Goal: Browse casually

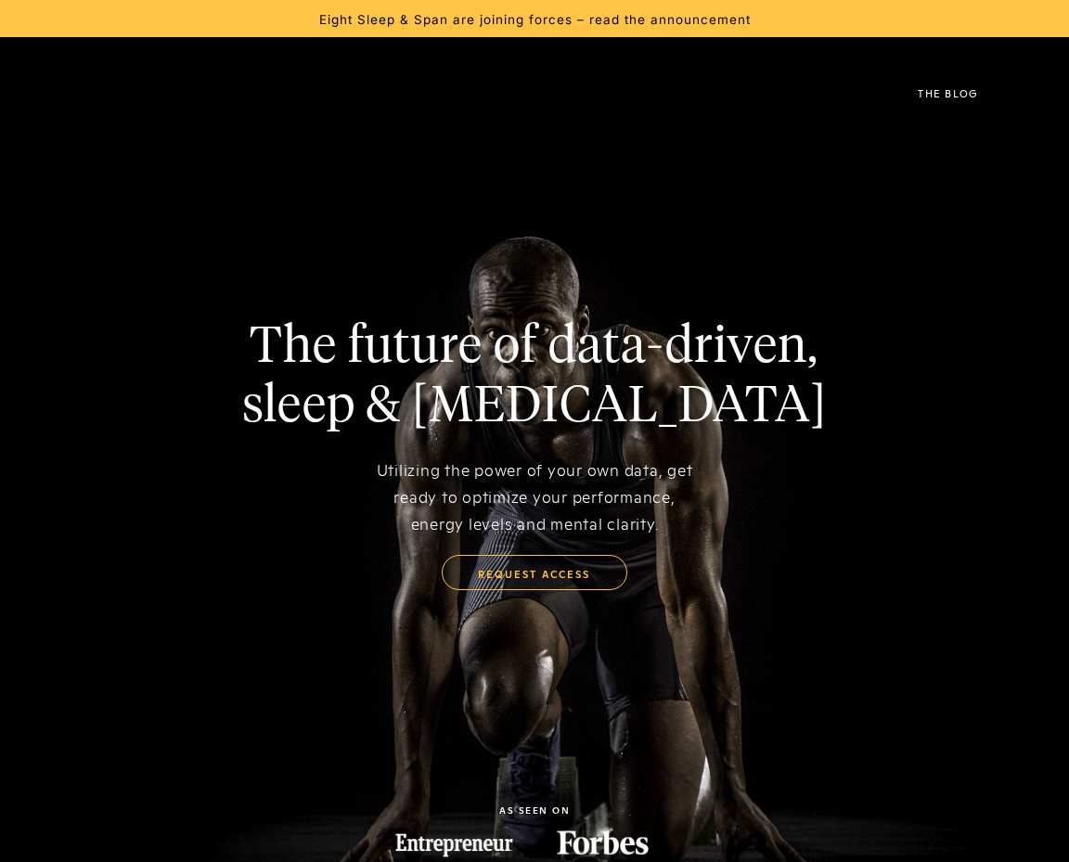
click at [550, 365] on h1 "The future of data-driven, sleep & [MEDICAL_DATA]" at bounding box center [534, 377] width 585 height 119
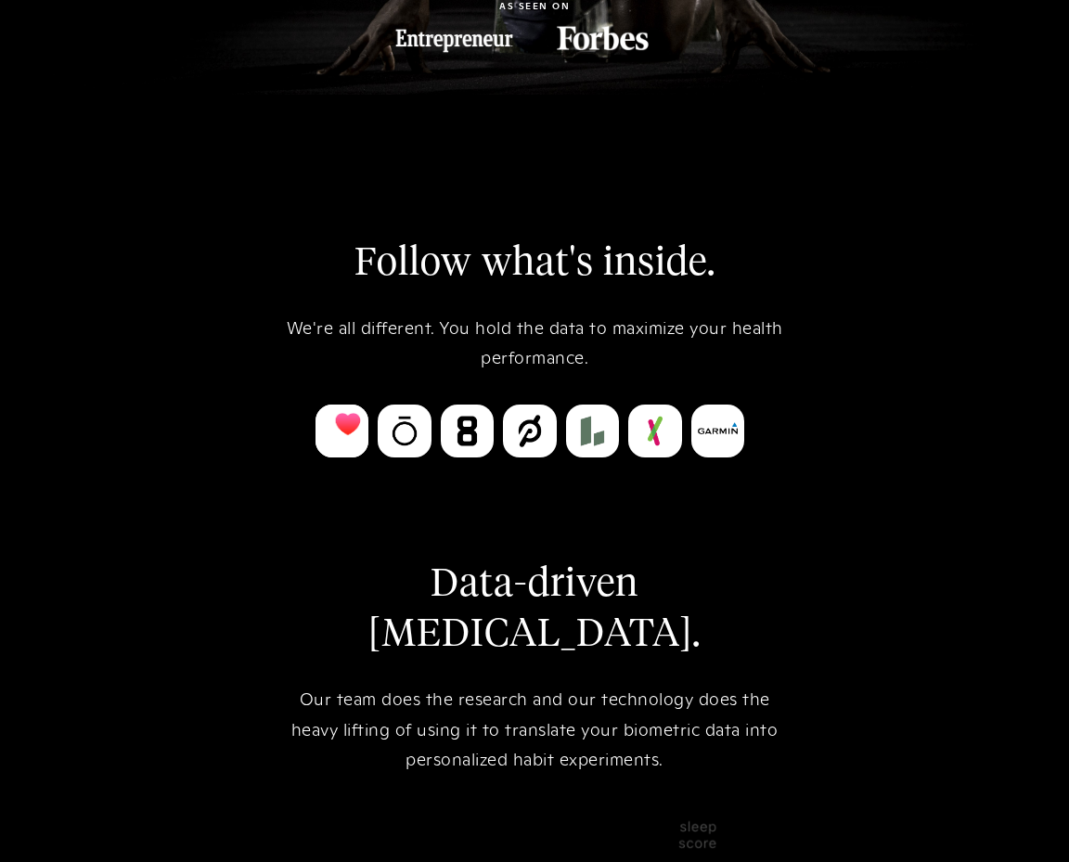
scroll to position [835, 0]
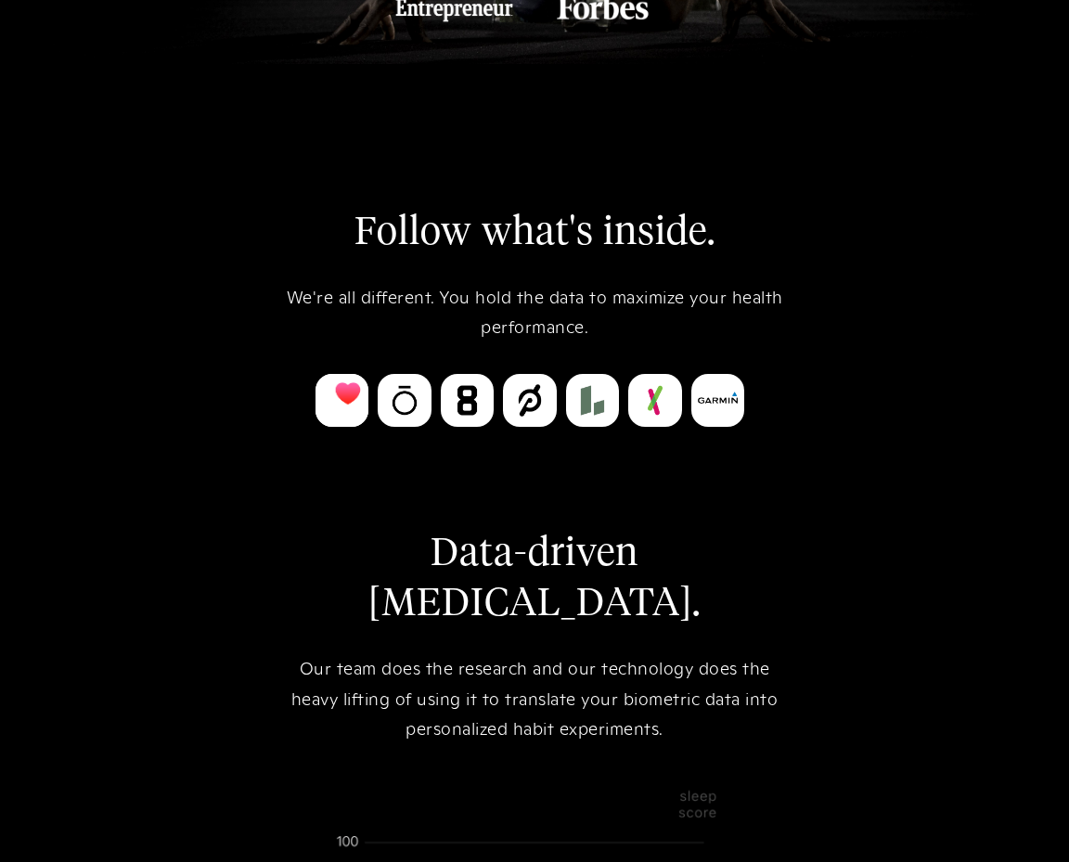
drag, startPoint x: 280, startPoint y: 320, endPoint x: 404, endPoint y: 299, distance: 125.3
click at [379, 301] on div "We're all different. You hold the data to maximize your health performance." at bounding box center [535, 311] width 520 height 60
drag, startPoint x: 809, startPoint y: 290, endPoint x: 753, endPoint y: 342, distance: 76.2
click at [753, 342] on div "Follow what's inside. We're all different. You hold the data to maximize your h…" at bounding box center [535, 707] width 520 height 999
click at [753, 342] on div "We're all different. You hold the data to maximize your health performance." at bounding box center [535, 311] width 520 height 60
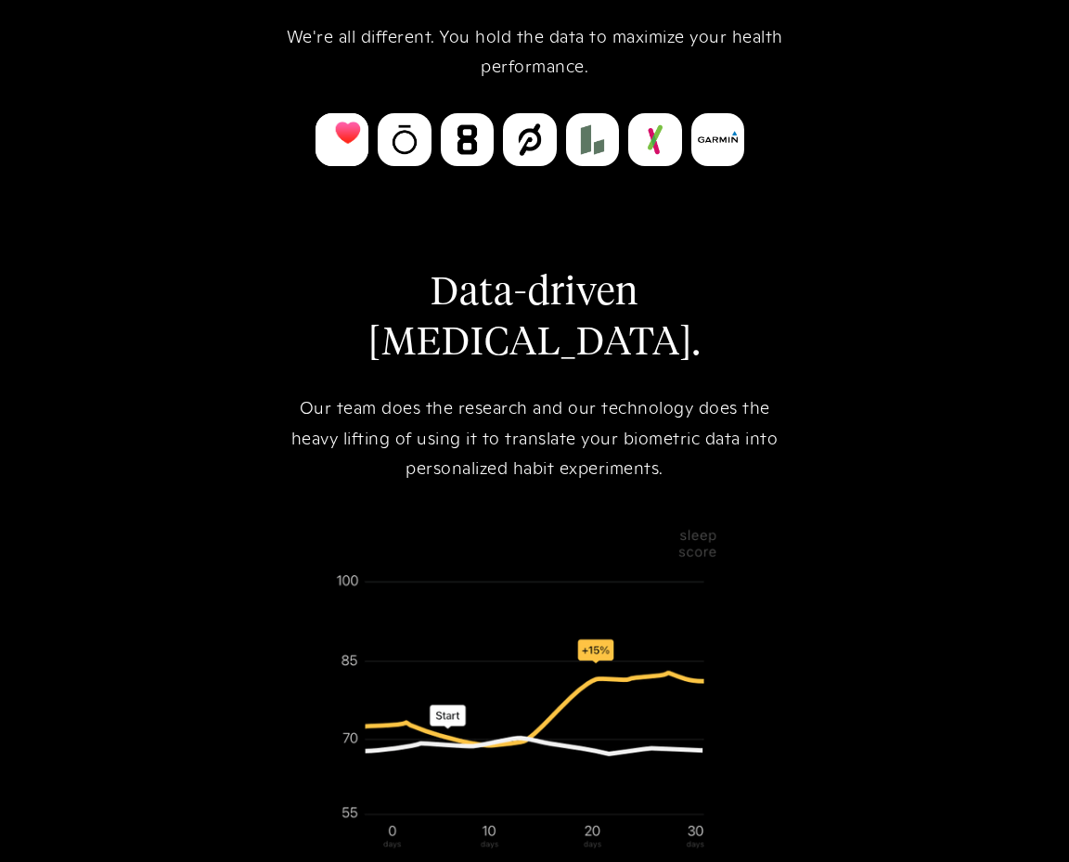
scroll to position [1114, 0]
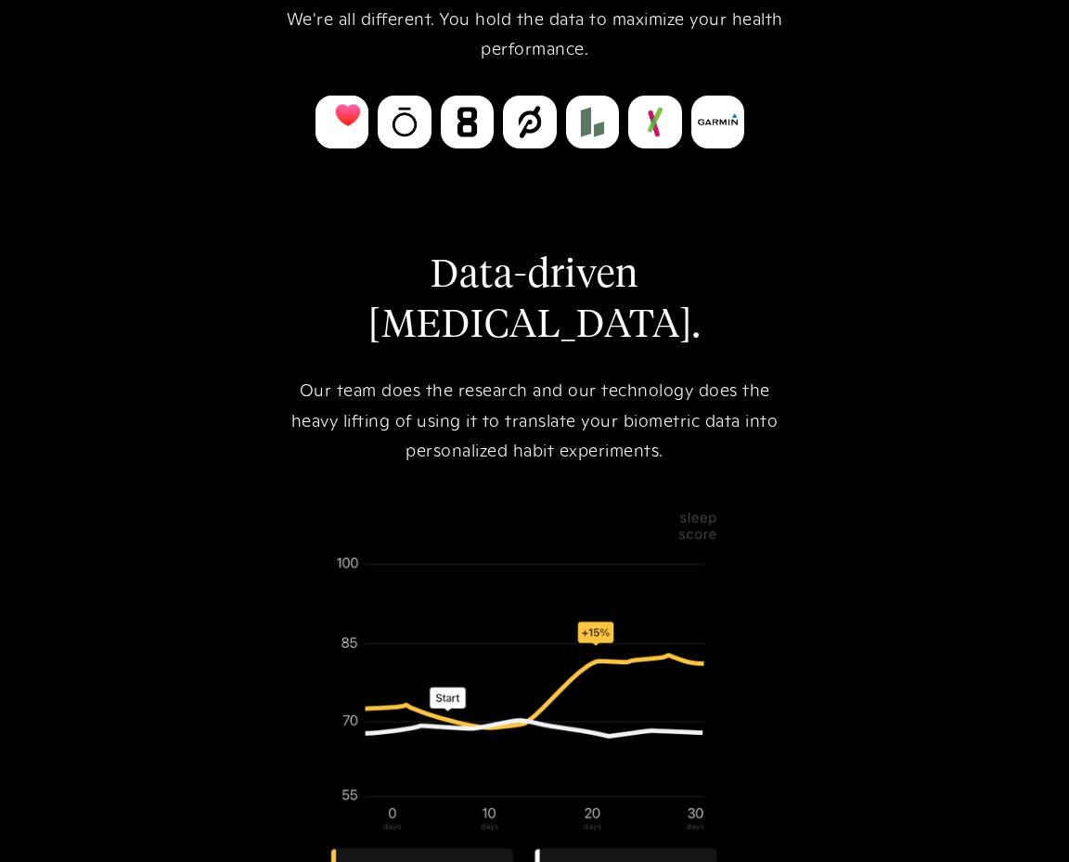
drag, startPoint x: 298, startPoint y: 282, endPoint x: 793, endPoint y: 280, distance: 494.6
click at [793, 280] on div "Follow what's inside. We're all different. You hold the data to maximize your h…" at bounding box center [535, 428] width 520 height 999
drag, startPoint x: 784, startPoint y: 282, endPoint x: 242, endPoint y: 296, distance: 542.2
click at [242, 296] on div "Follow what's inside. We're all different. You hold the data to maximize your h…" at bounding box center [534, 427] width 1069 height 1282
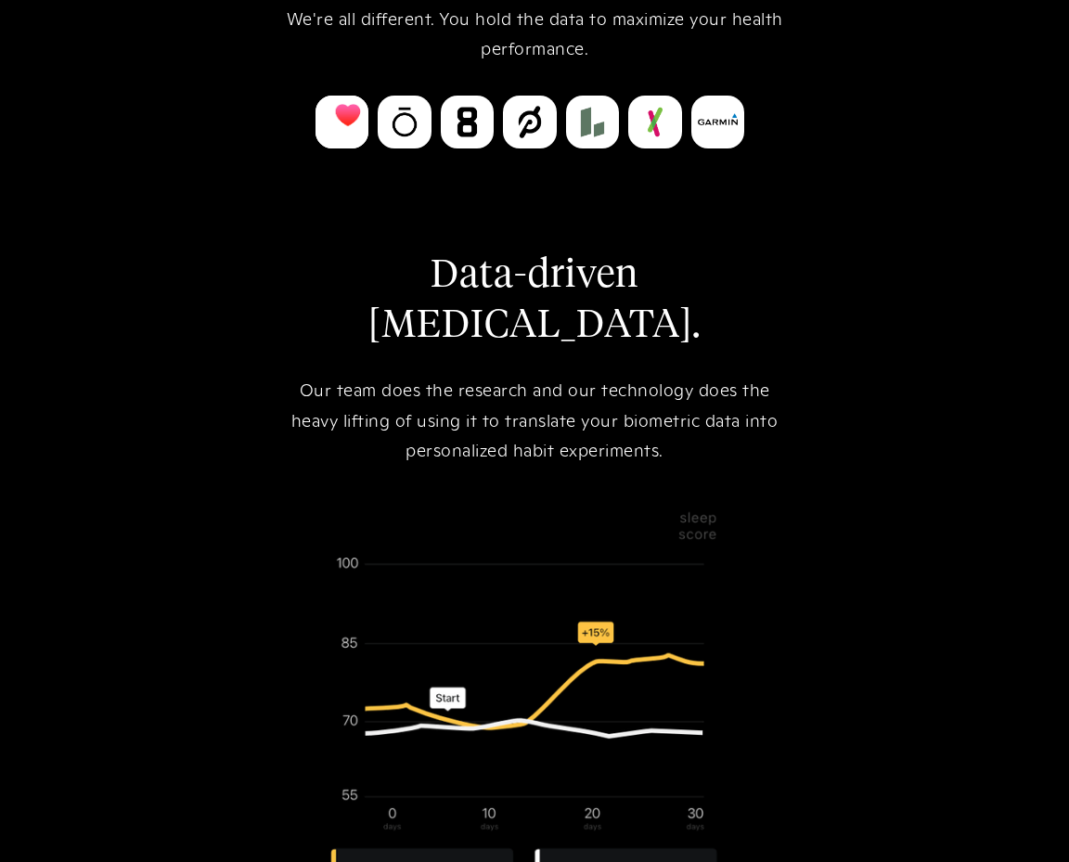
copy h2 "Data-driven [MEDICAL_DATA]."
click at [600, 390] on div "Our team does the research and our technology does the heavy lifting of using i…" at bounding box center [535, 419] width 520 height 90
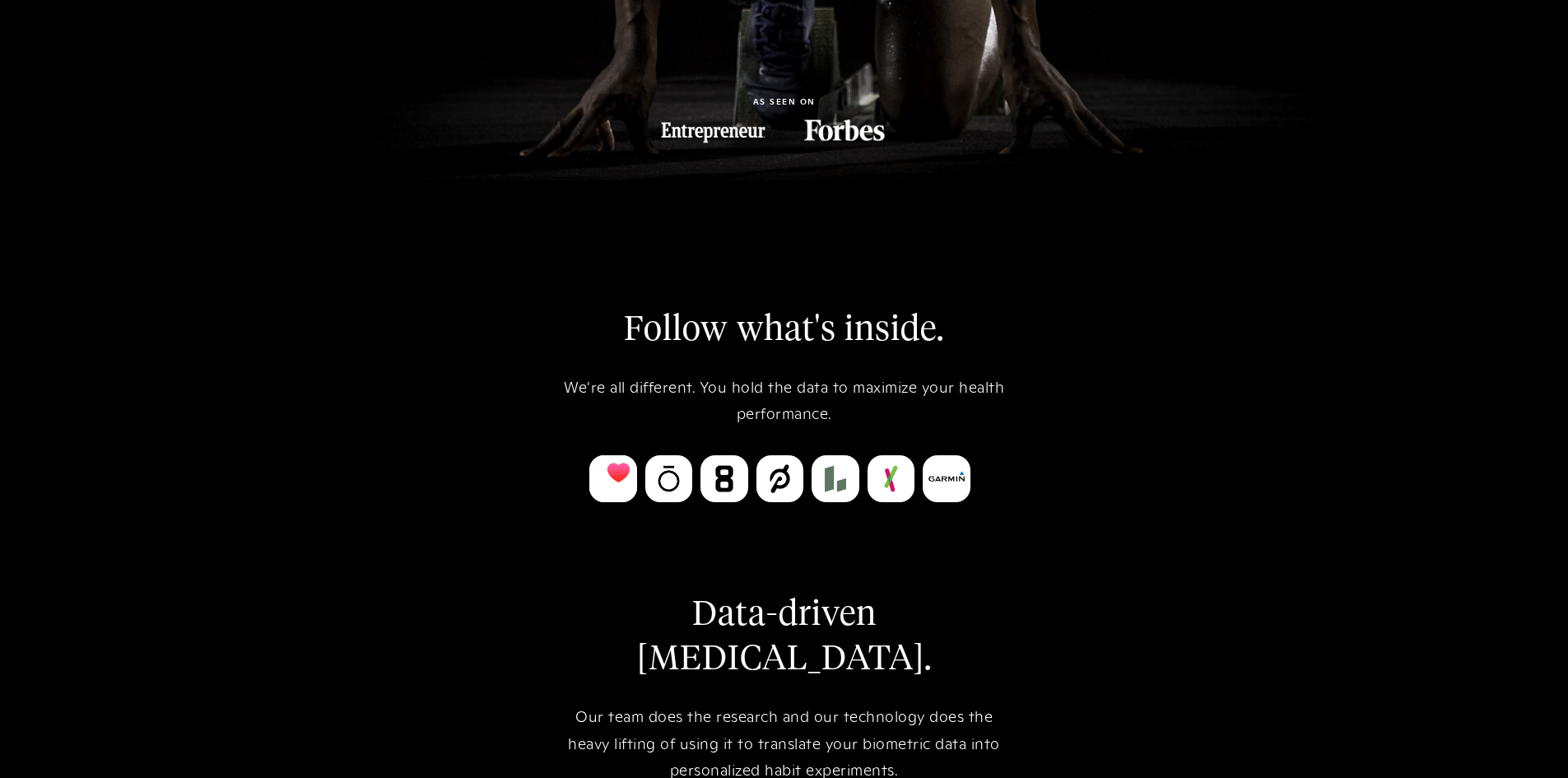
scroll to position [741, 0]
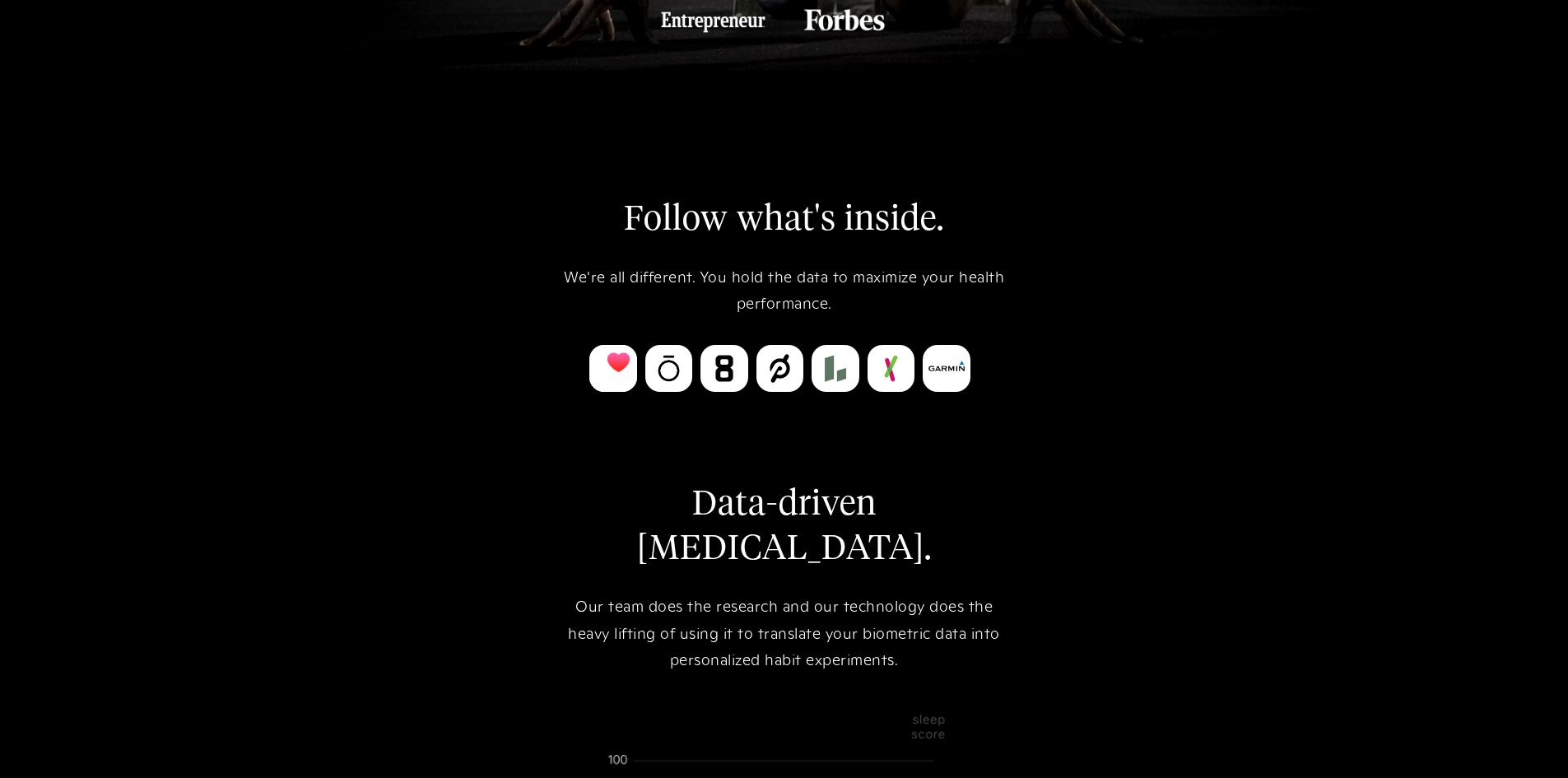
click at [730, 278] on div "We're all different. You hold the data to maximize your health performance." at bounding box center [785, 289] width 461 height 53
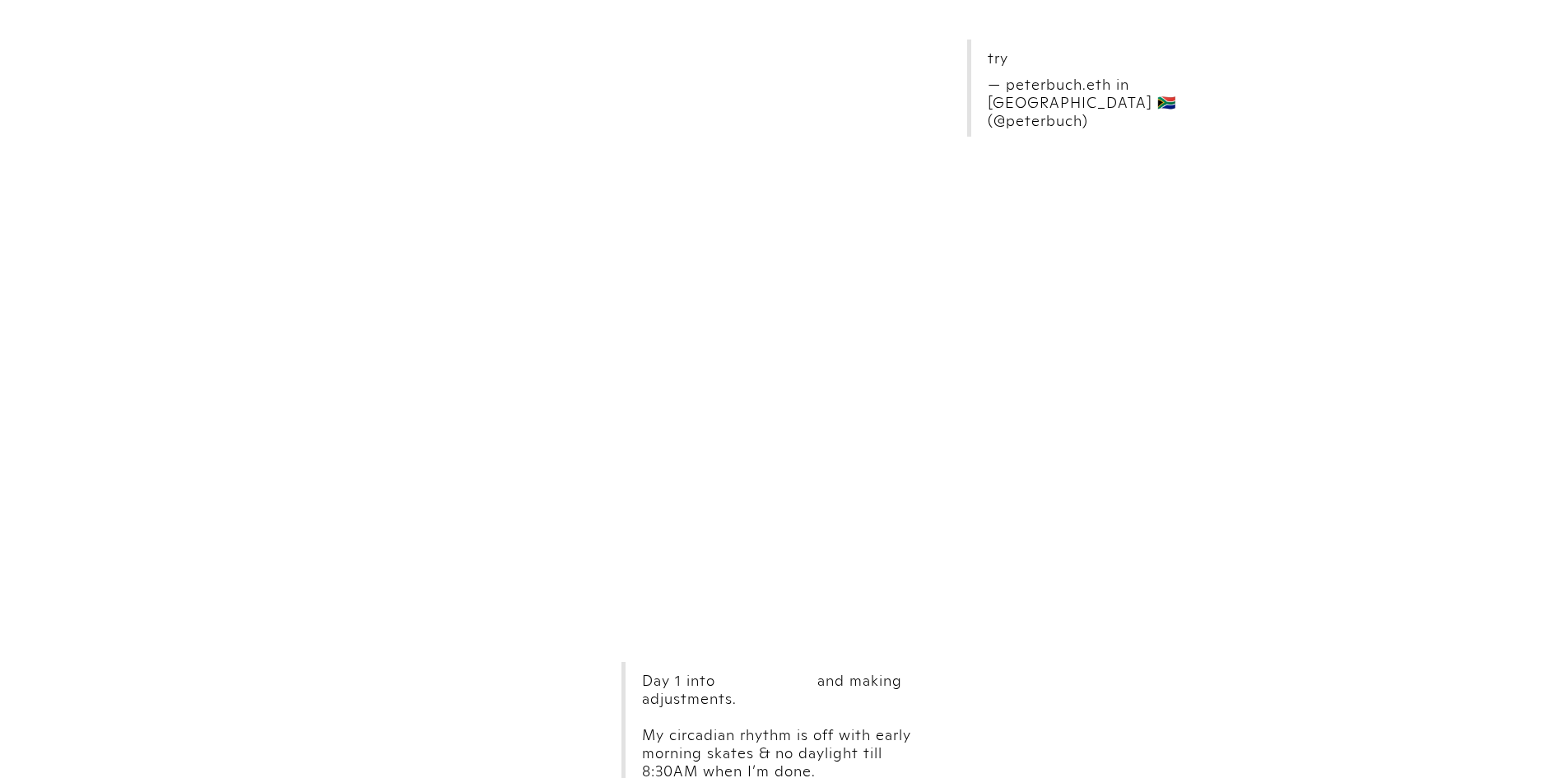
scroll to position [7657, 0]
